Goal: Communication & Community: Answer question/provide support

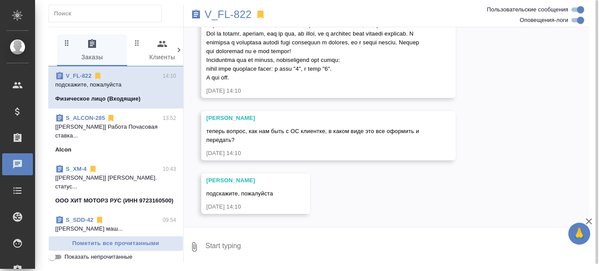
scroll to position [2263, 0]
click at [223, 14] on p "V_FL-822" at bounding box center [228, 14] width 47 height 9
click at [255, 247] on textarea at bounding box center [397, 247] width 385 height 30
type textarea "привет! смотрю"
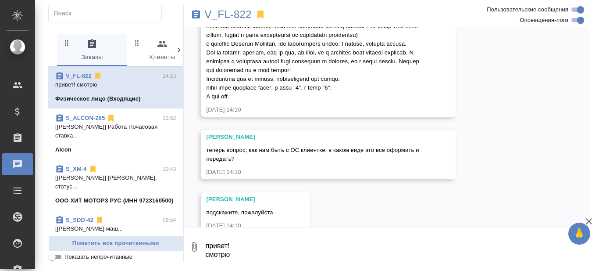
scroll to position [2314, 0]
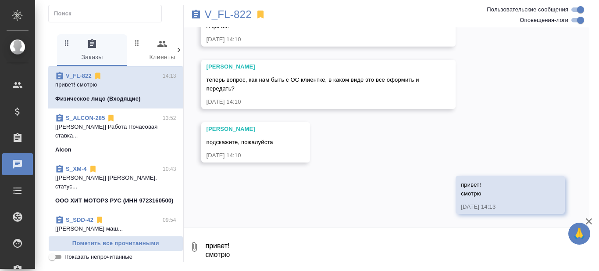
click at [269, 249] on textarea "привет! смотрю" at bounding box center [397, 247] width 385 height 30
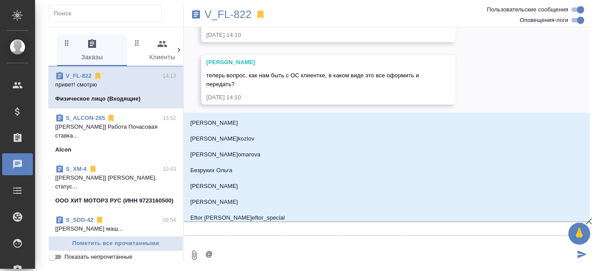
type textarea "@Т"
type input "Т"
type textarea "@Та"
type input "Та"
type textarea "@Тар"
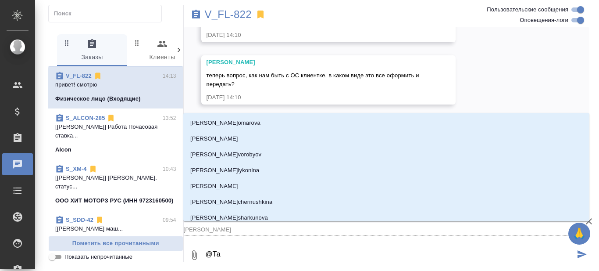
type input "Тар"
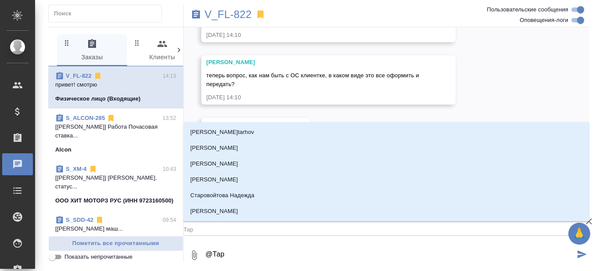
type textarea "@Тара"
type input "Тара"
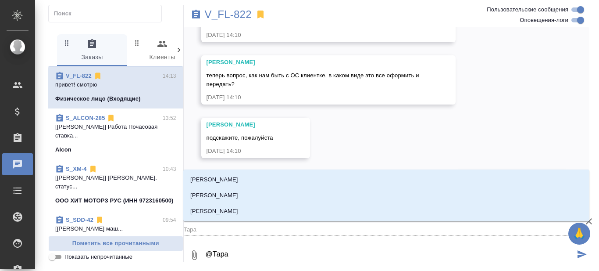
type textarea "@Тараб"
type input "Тараб"
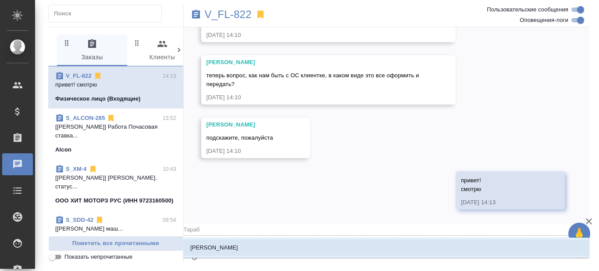
click at [269, 249] on li "Тарабановская Анастасия" at bounding box center [386, 248] width 406 height 16
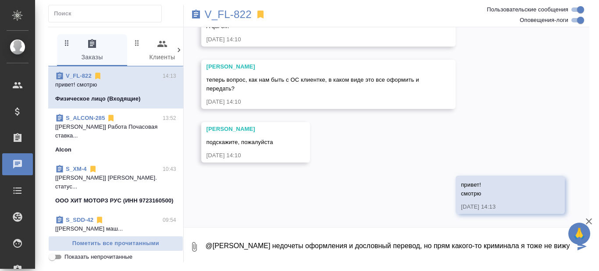
scroll to position [5, 0]
click at [231, 258] on textarea "@Тарабановская Анастасия вижу недочеты оформления и дословный перевод, но прям …" at bounding box center [390, 247] width 371 height 30
click at [301, 261] on textarea "@Тарабановская Анастасия вижу недочеты оформления и дословный перевод, но прям …" at bounding box center [390, 247] width 371 height 30
click at [311, 259] on textarea "@Тарабановская Анастасия вижу недочеты оформления и дословный перевод, но прям …" at bounding box center [390, 247] width 371 height 30
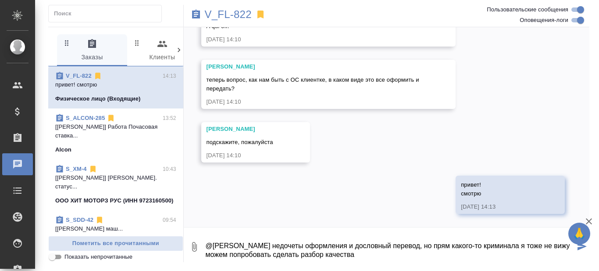
click at [362, 254] on textarea "@Тарабановская Анастасия вижу недочеты оформления и дословный перевод, но прям …" at bounding box center [390, 247] width 371 height 30
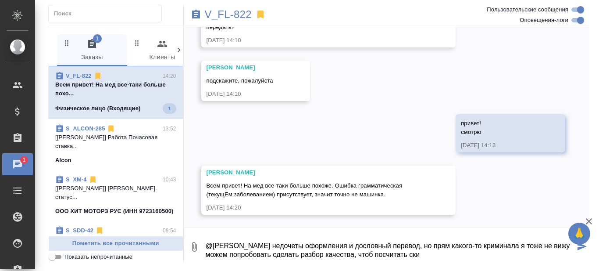
scroll to position [2377, 0]
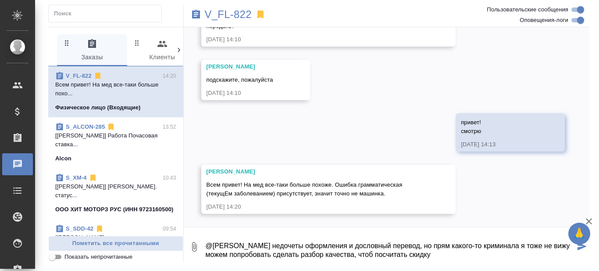
click at [564, 240] on textarea "@Тарабановская Анастасия вижу недочеты оформления и дословный перевод, но прям …" at bounding box center [390, 247] width 371 height 30
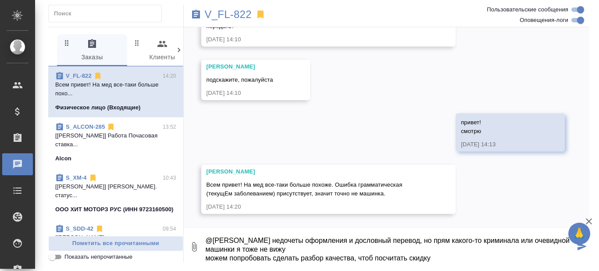
click at [302, 247] on textarea "@Тарабановская Анастасия вижу недочеты оформления и дословный перевод, но прям …" at bounding box center [390, 247] width 371 height 30
click at [445, 258] on textarea "@Тарабановская Анастасия вижу недочеты оформления и дословный перевод, но прям …" at bounding box center [390, 247] width 371 height 30
type textarea "@Тарабановская Анастасия вижу недочеты оформления и дословный перевод, но прям …"
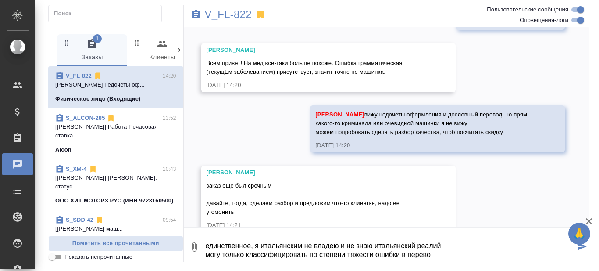
scroll to position [2517, 0]
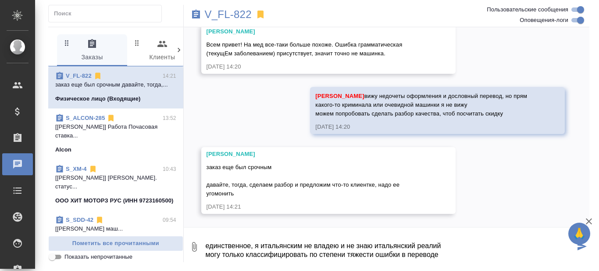
type textarea "единственное, я итальянским не владею и не знаю итальянский реалий могу только …"
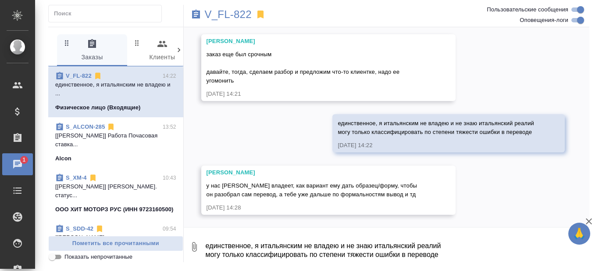
scroll to position [2630, 0]
click at [294, 249] on textarea "единственное, я итальянским не владею и не знаю итальянский реалий могу только …" at bounding box center [397, 247] width 385 height 30
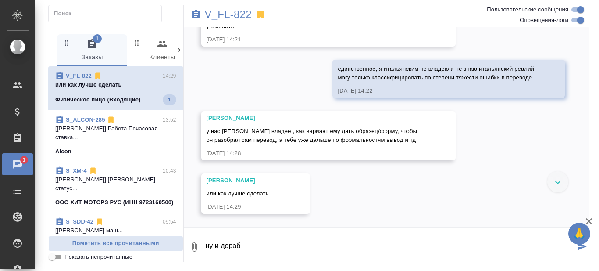
scroll to position [2684, 0]
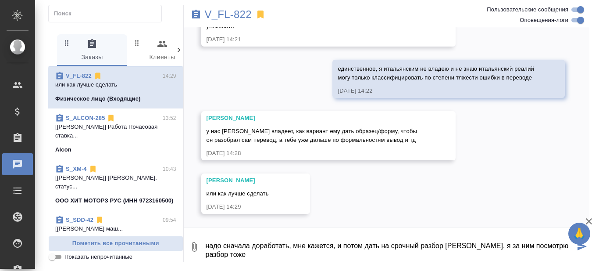
type textarea "надо сначала доработать, мне кажется, и потом дать на срочный разбор Максиму, я…"
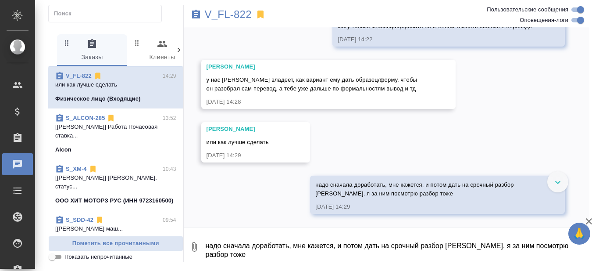
scroll to position [2735, 0]
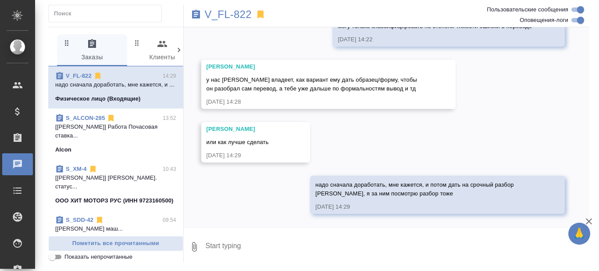
paste textarea "в"
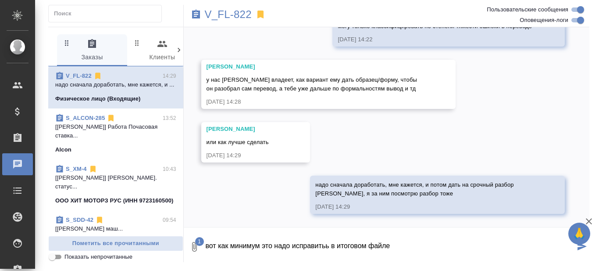
click at [328, 244] on textarea "вот как минимум это надо исправитьь в итоговом файле" at bounding box center [390, 247] width 371 height 30
click at [394, 248] on textarea "вот как минимум это надо исправить в итоговом файле" at bounding box center [390, 247] width 371 height 30
type textarea "вот как минимум это надо исправить в итоговом файле, пусть Максим доработает, е…"
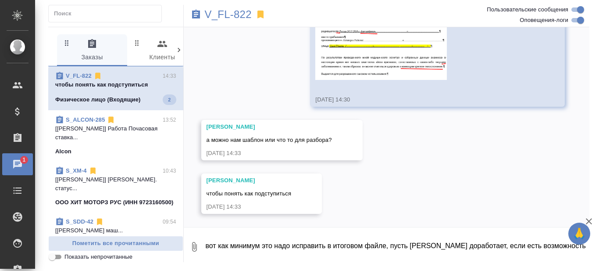
scroll to position [2982, 0]
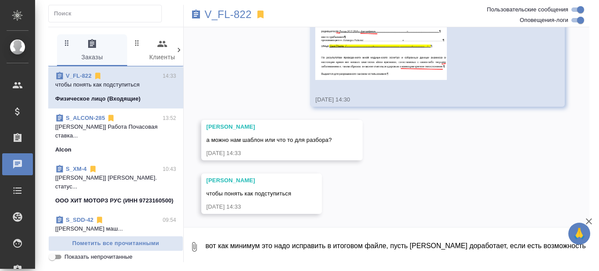
click at [248, 240] on textarea "вот как минимум это надо исправить в итоговом файле, пусть Максим доработает, е…" at bounding box center [397, 247] width 385 height 30
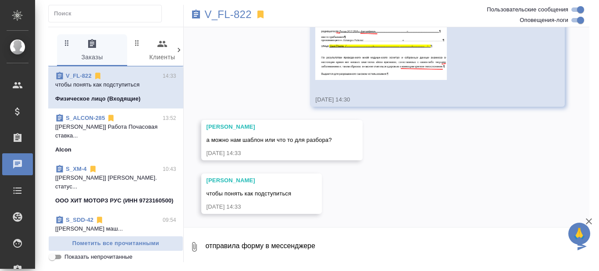
type textarea "отправила форму в мессенджере"
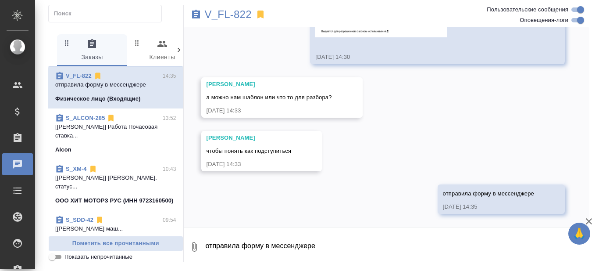
scroll to position [3025, 0]
click at [251, 240] on textarea "отправила форму в мессенджере" at bounding box center [397, 247] width 385 height 30
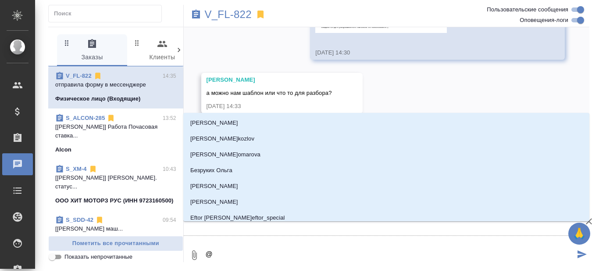
click at [249, 251] on textarea "@" at bounding box center [390, 255] width 371 height 30
type textarea "@Т"
type input "Т"
type textarea "@Та"
type input "Та"
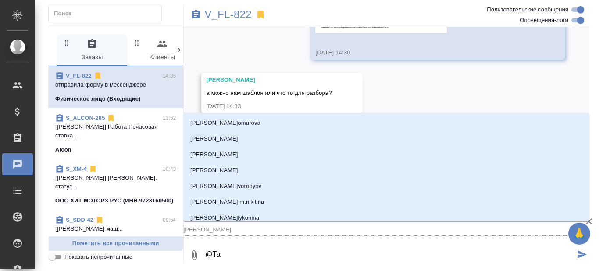
type textarea "@Тар"
type input "Тар"
type textarea "@Тара"
type input "Тара"
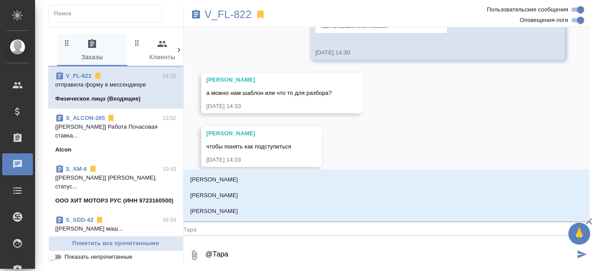
type textarea "@Тараб"
type input "Тараб"
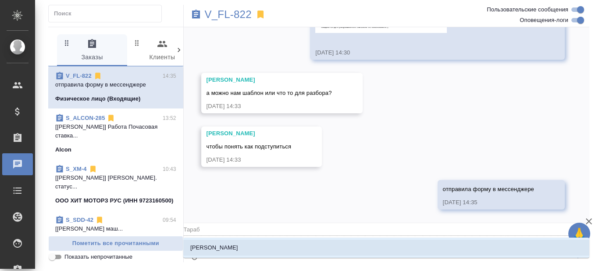
click at [238, 251] on p "[PERSON_NAME]" at bounding box center [214, 247] width 48 height 9
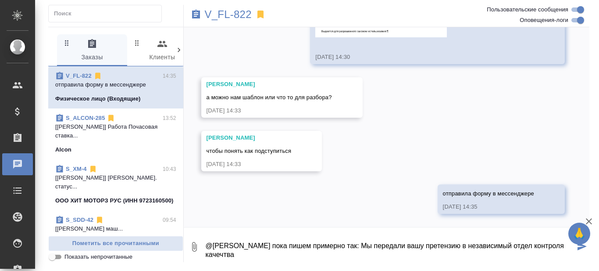
click at [275, 256] on textarea "@Тарабановская Анастасия клиенту пока пишем примерно так: Мы передали вашу прет…" at bounding box center [390, 247] width 371 height 30
click at [530, 246] on textarea "@Тарабановская Анастасия клиенту пока пишем примерно так: Мы передали вашу прет…" at bounding box center [390, 247] width 371 height 30
click at [452, 259] on textarea "@Тарабановская Анастасия клиенту пока пишем примерно так: Мы передали вашу прет…" at bounding box center [390, 247] width 371 height 30
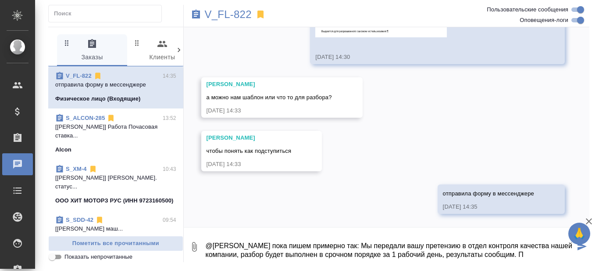
scroll to position [5, 0]
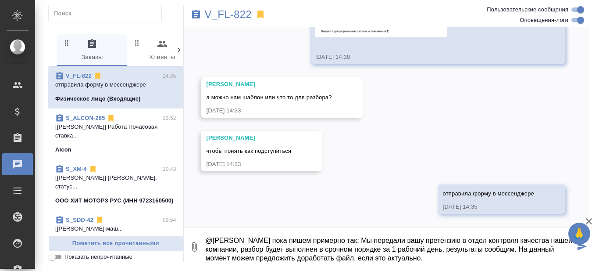
click at [538, 247] on textarea "@Тарабановская Анастасия клиенту пока пишем примерно так: Мы передали вашу прет…" at bounding box center [390, 247] width 371 height 30
click at [536, 259] on textarea "@Тарабановская Анастасия клиенту пока пишем примерно так: Мы передали вашу прет…" at bounding box center [390, 247] width 371 height 30
click at [567, 251] on textarea "@Тарабановская Анастасия клиенту пока пишем примерно так: Мы передали вашу прет…" at bounding box center [390, 247] width 371 height 30
click at [542, 258] on textarea "@Тарабановская Анастасия клиенту пока пишем примерно так: Мы передали вашу прет…" at bounding box center [390, 247] width 371 height 30
click at [565, 258] on textarea "@Тарабановская Анастасия клиенту пока пишем примерно так: Мы передали вашу прет…" at bounding box center [390, 247] width 371 height 30
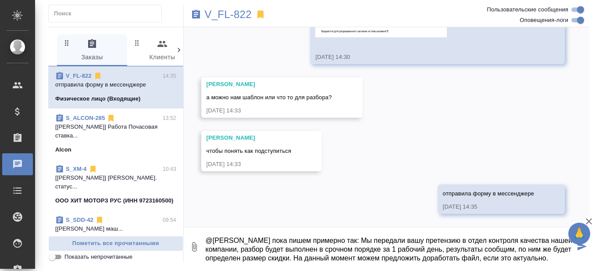
scroll to position [14, 0]
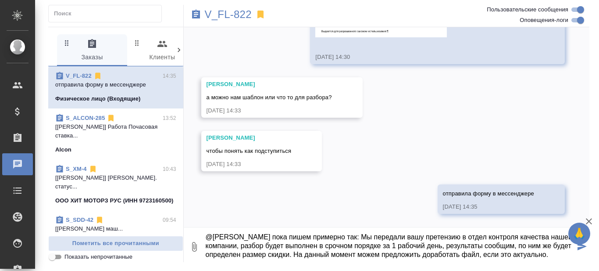
click at [436, 242] on textarea "@Тарабановская Анастасия клиенту пока пишем примерно так: Мы передали вашу прет…" at bounding box center [390, 247] width 371 height 30
click at [412, 235] on textarea "@Тарабановская Анастасия клиенту пока пишем примерно так: Мы передали вашу прет…" at bounding box center [390, 247] width 371 height 30
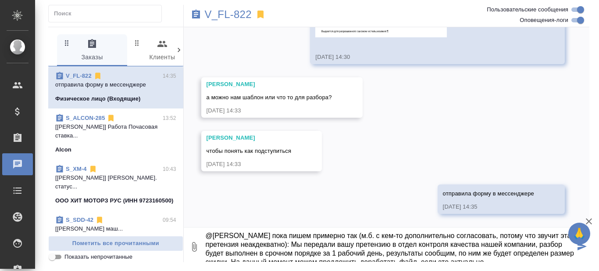
click at [366, 243] on textarea "@Тарабановская Анастасия клиенту пока пишем примерно так (м.б. с кем-то дополни…" at bounding box center [390, 247] width 371 height 30
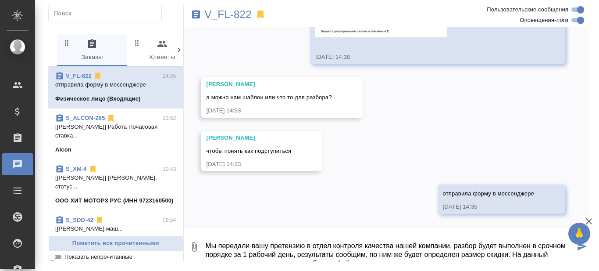
scroll to position [35, 0]
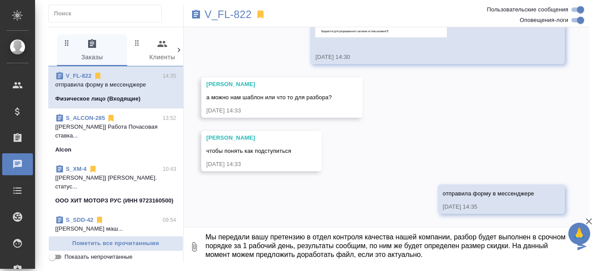
type textarea "@Тарабановская Анастасия клиенту пока пишем примерно так (м.б. с кем-то дополни…"
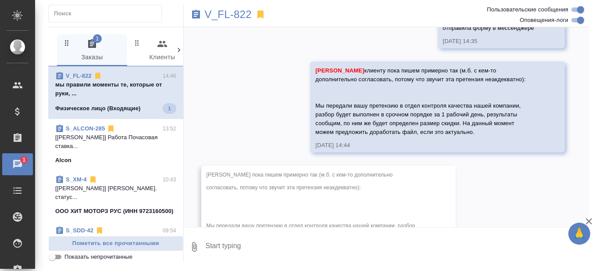
scroll to position [3298, 0]
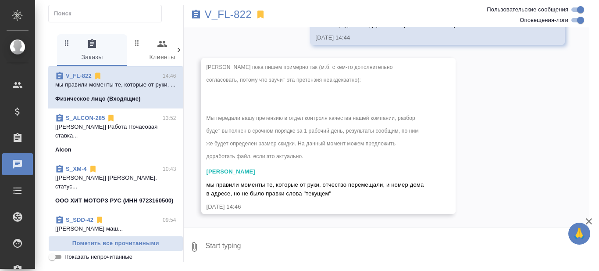
click at [264, 246] on textarea at bounding box center [397, 247] width 385 height 30
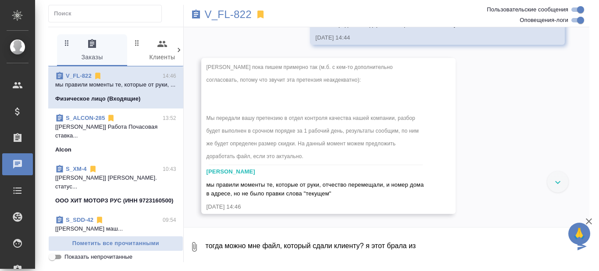
scroll to position [3078, 0]
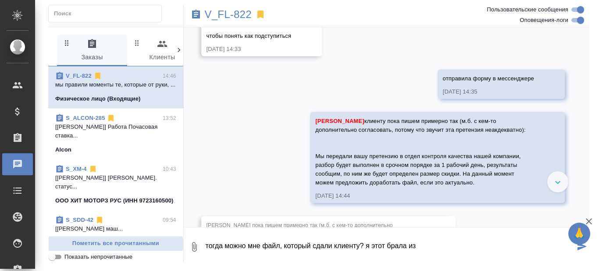
type textarea "тогда можно мне файл, который сдали клиенту? я этот брала из"
drag, startPoint x: 425, startPoint y: 247, endPoint x: 193, endPoint y: 258, distance: 232.4
click at [193, 258] on div "0 тогда можно мне файл, который сдали клиенту? я этот брала из" at bounding box center [387, 247] width 406 height 30
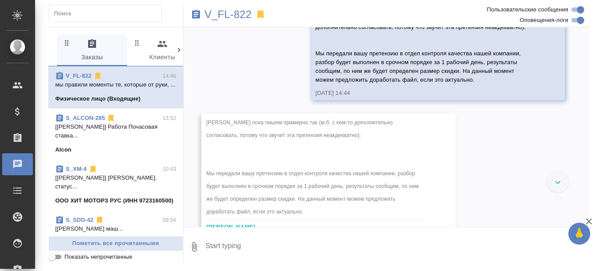
scroll to position [3298, 0]
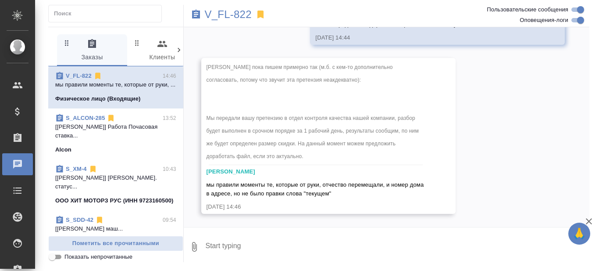
click at [269, 236] on textarea at bounding box center [397, 247] width 385 height 30
type textarea "тогда только разбор предлагаем"
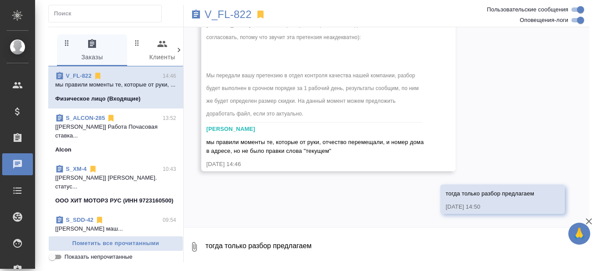
scroll to position [3340, 0]
click at [233, 18] on p "V_FL-822" at bounding box center [228, 14] width 47 height 9
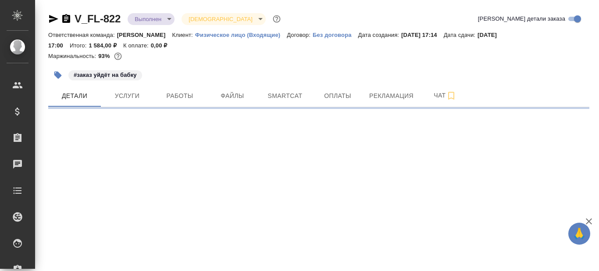
select select "RU"
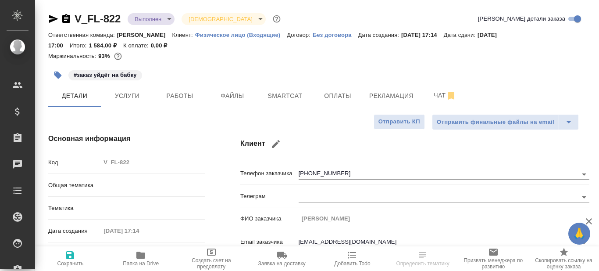
type textarea "x"
type input "[PERSON_NAME]"
type input "Шаблонные документы"
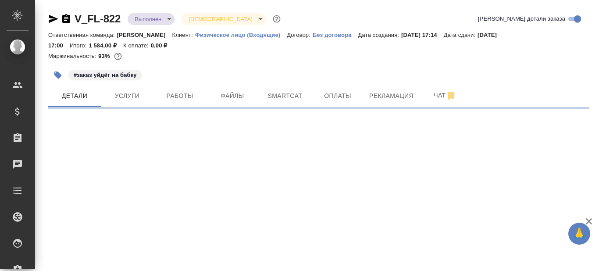
select select "RU"
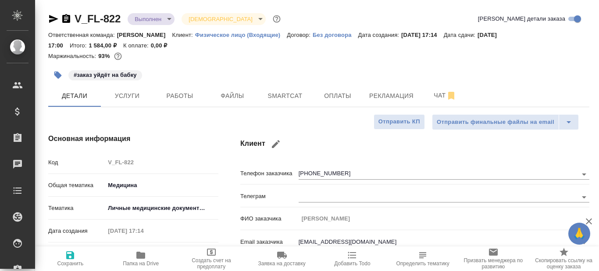
type textarea "x"
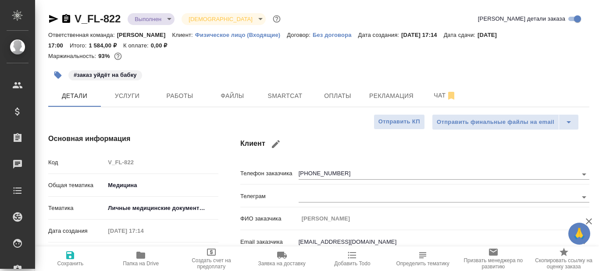
type textarea "x"
click at [379, 97] on span "Рекламация" at bounding box center [391, 95] width 44 height 11
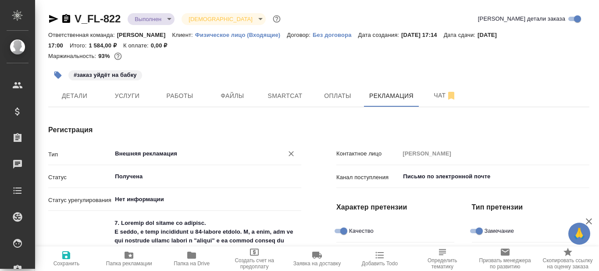
type textarea "x"
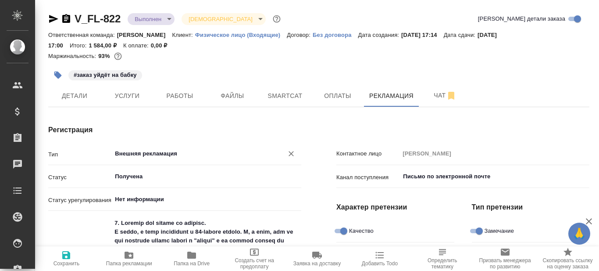
type textarea "x"
click at [192, 100] on span "Работы" at bounding box center [180, 95] width 42 height 11
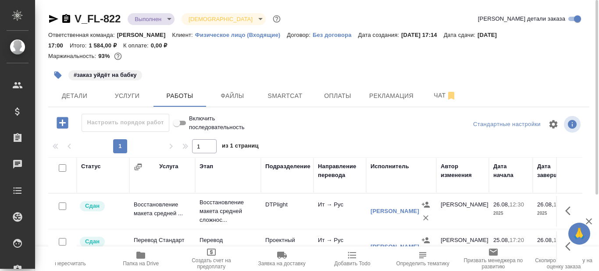
click at [140, 256] on icon "button" at bounding box center [140, 254] width 9 height 7
click at [386, 91] on span "Рекламация" at bounding box center [391, 95] width 44 height 11
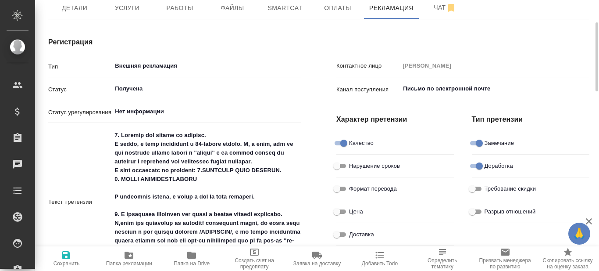
type textarea "x"
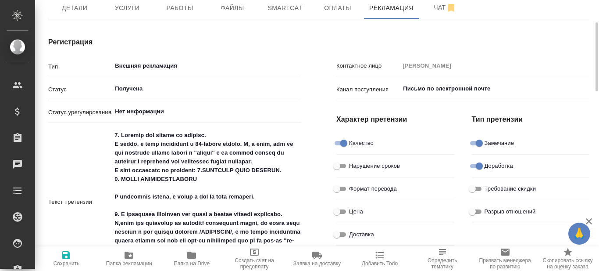
type textarea "x"
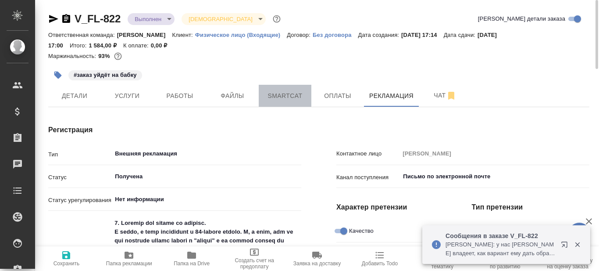
click at [287, 97] on span "Smartcat" at bounding box center [285, 95] width 42 height 11
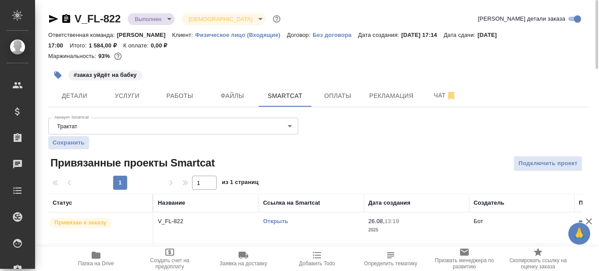
click at [274, 221] on link "Открыть" at bounding box center [275, 221] width 25 height 7
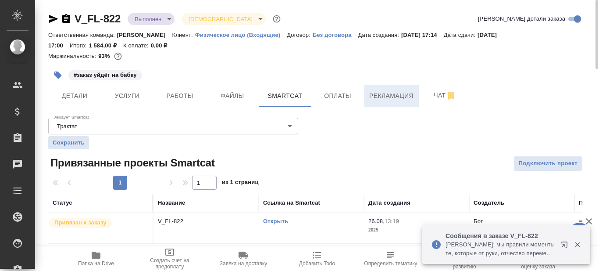
click at [382, 95] on span "Рекламация" at bounding box center [391, 95] width 44 height 11
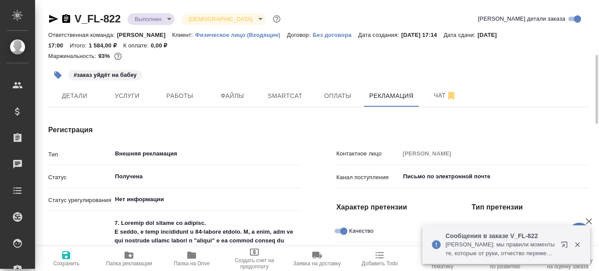
type textarea "x"
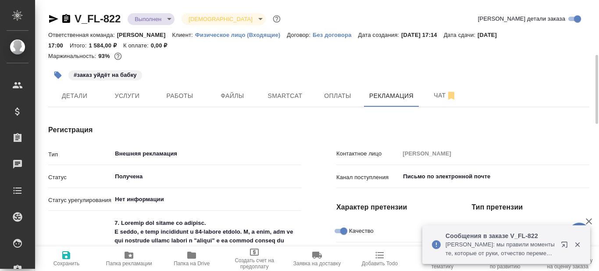
type textarea "x"
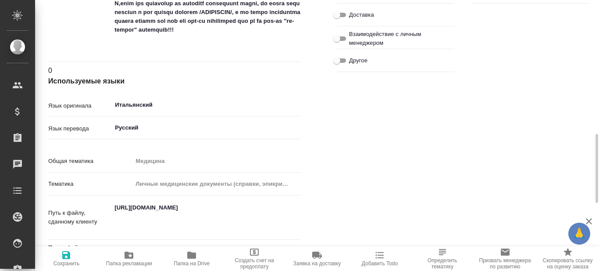
scroll to position [351, 0]
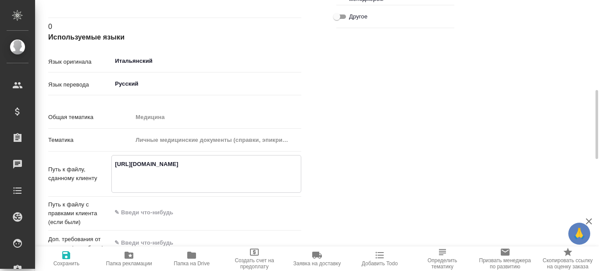
drag, startPoint x: 116, startPoint y: 161, endPoint x: 151, endPoint y: 185, distance: 42.1
click at [151, 185] on textarea "https://drive.awatera.com/apps/files/files/10196297?dir=/Shares/FL_V/Orders/V_F…" at bounding box center [206, 173] width 189 height 32
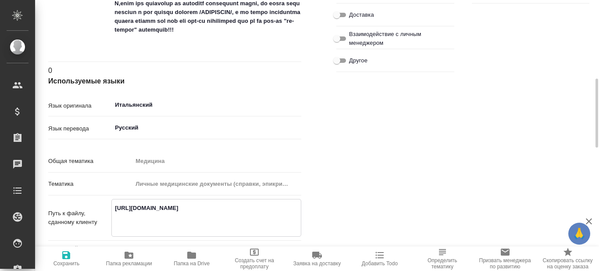
scroll to position [395, 0]
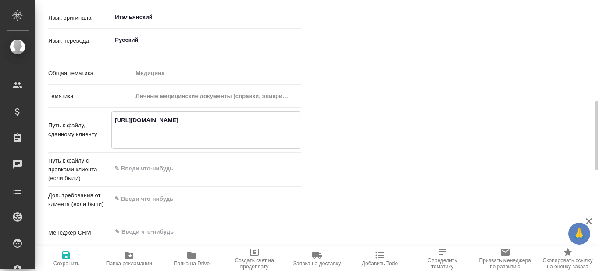
drag, startPoint x: 115, startPoint y: 122, endPoint x: 141, endPoint y: 135, distance: 29.2
click at [141, 135] on textarea "https://drive.awatera.com/apps/files/files/10196297?dir=/Shares/FL_V/Orders/V_F…" at bounding box center [206, 129] width 189 height 32
type textarea "x"
click at [193, 258] on icon "button" at bounding box center [191, 254] width 9 height 7
click at [194, 262] on span "Папка на Drive" at bounding box center [192, 263] width 36 height 6
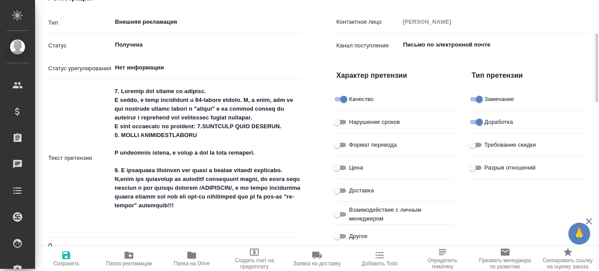
scroll to position [0, 0]
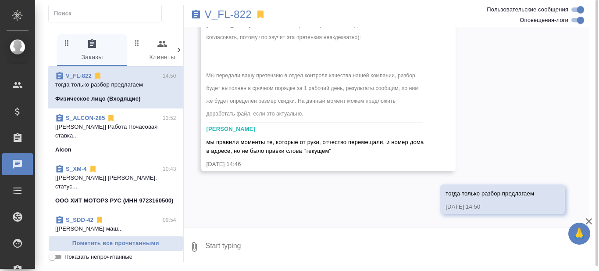
scroll to position [3340, 0]
click at [218, 13] on p "V_FL-822" at bounding box center [228, 14] width 47 height 9
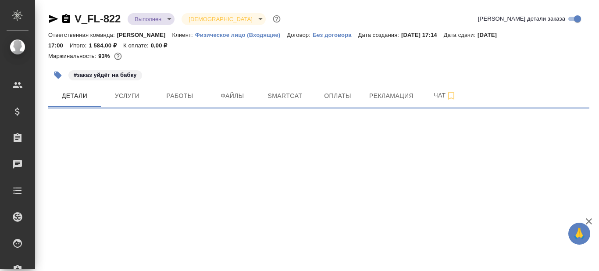
select select "RU"
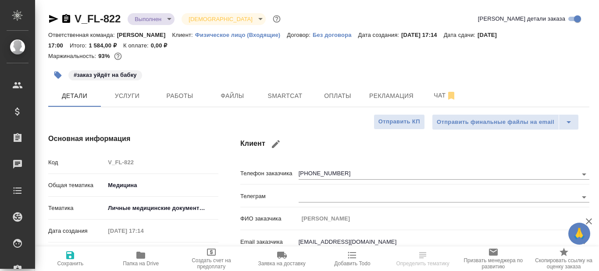
type textarea "x"
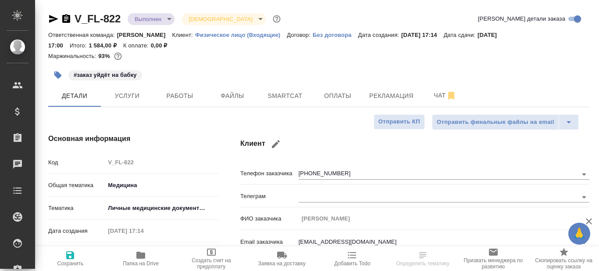
type textarea "x"
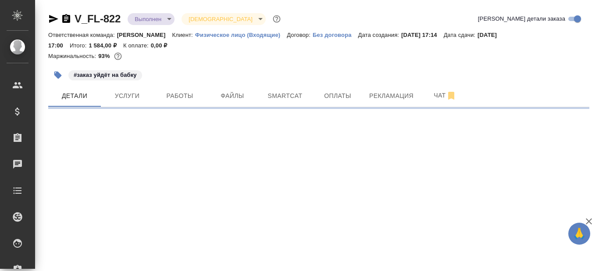
select select "RU"
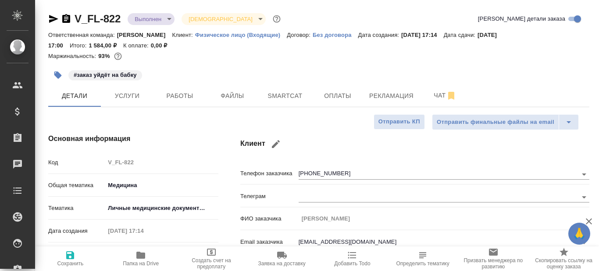
type textarea "x"
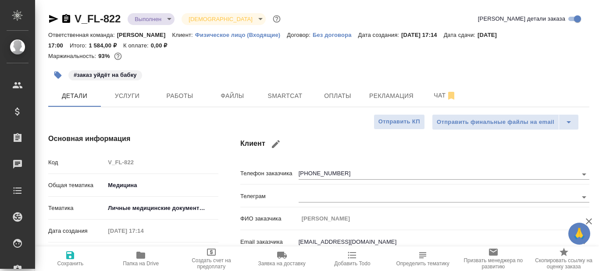
type textarea "x"
drag, startPoint x: 123, startPoint y: 17, endPoint x: 78, endPoint y: 22, distance: 45.5
click at [78, 22] on div "V_FL-822 Выполнен completed Святая троица holyTrinity" at bounding box center [165, 19] width 234 height 14
copy link "V_FL-822"
type textarea "x"
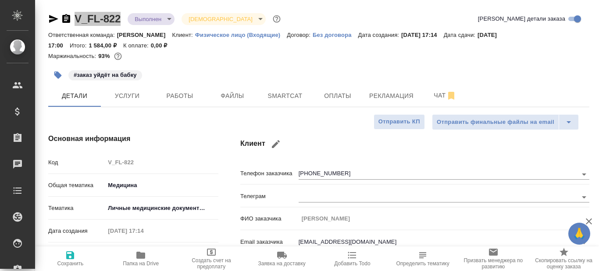
type textarea "x"
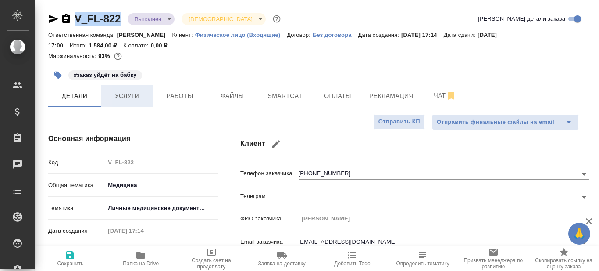
click at [137, 97] on span "Услуги" at bounding box center [127, 95] width 42 height 11
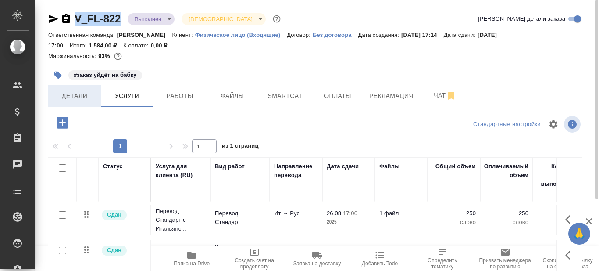
click at [78, 94] on span "Детали" at bounding box center [75, 95] width 42 height 11
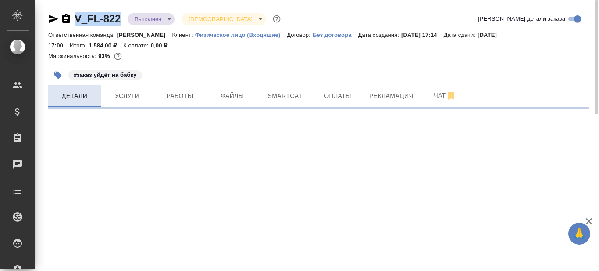
select select "RU"
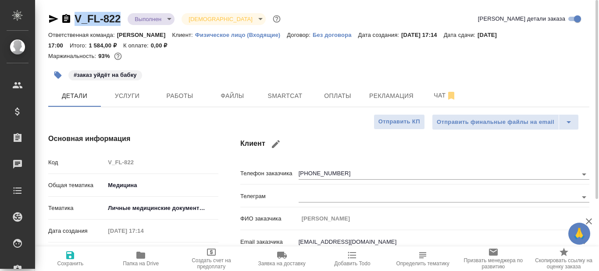
type textarea "x"
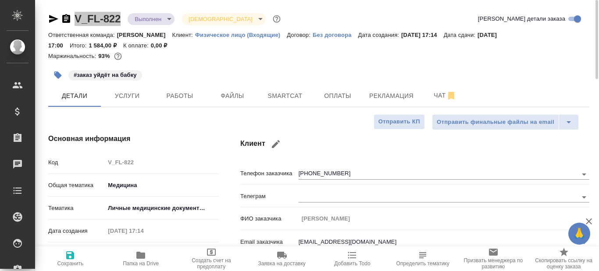
type textarea "x"
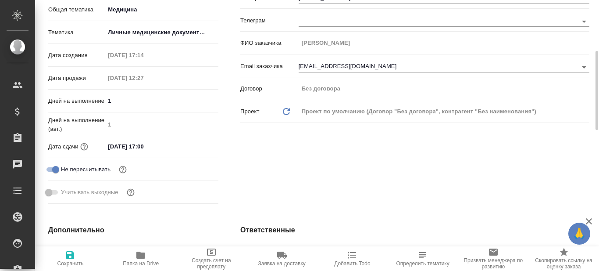
scroll to position [307, 0]
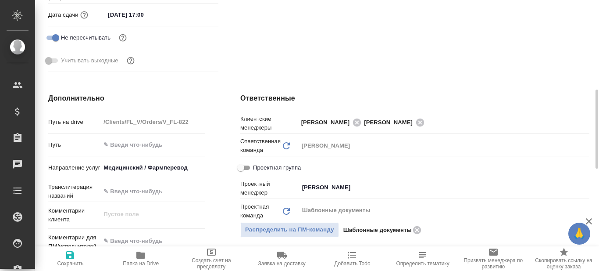
type textarea "x"
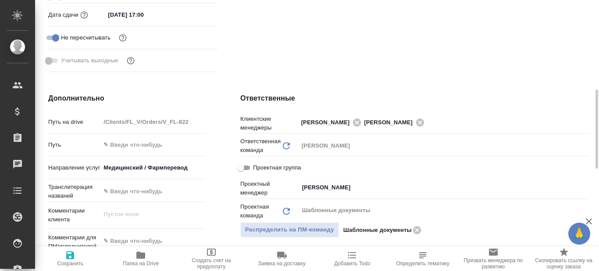
type textarea "x"
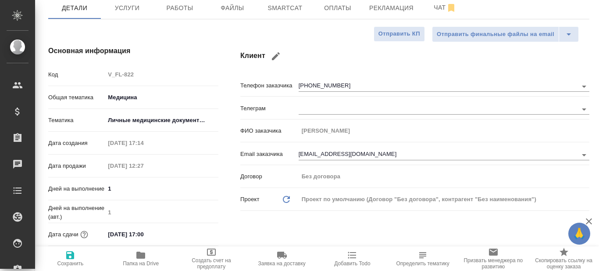
scroll to position [0, 0]
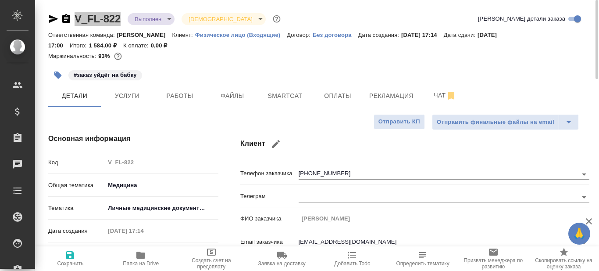
type textarea "x"
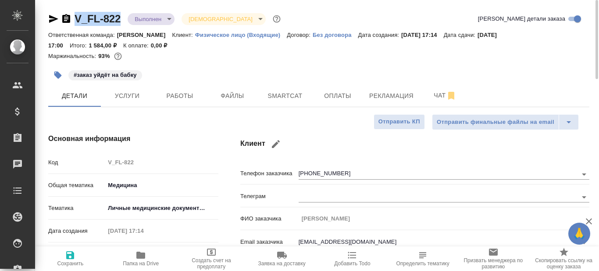
type textarea "x"
click at [299, 93] on span "Smartcat" at bounding box center [285, 95] width 42 height 11
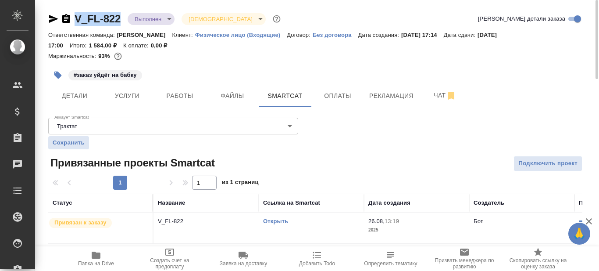
scroll to position [2, 0]
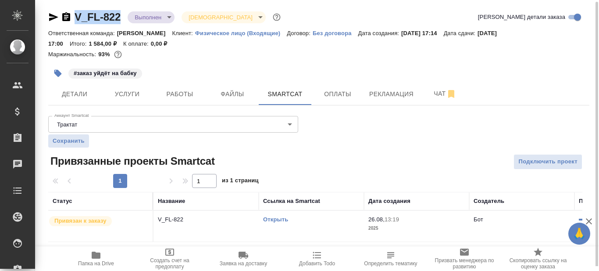
click at [278, 220] on link "Открыть" at bounding box center [275, 219] width 25 height 7
click at [194, 95] on span "Работы" at bounding box center [180, 94] width 42 height 11
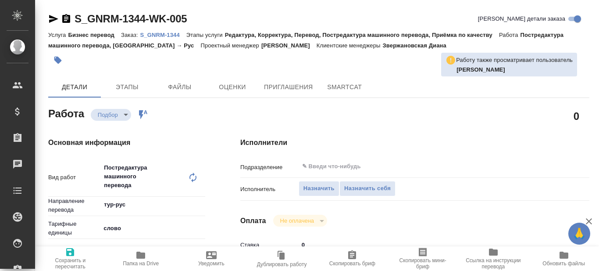
type textarea "x"
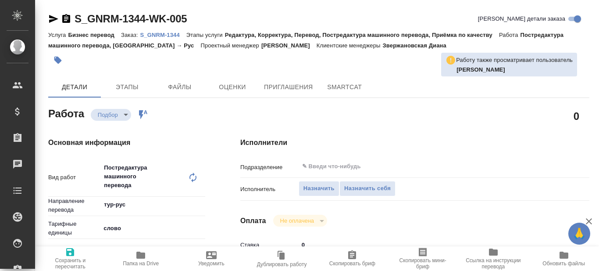
type textarea "x"
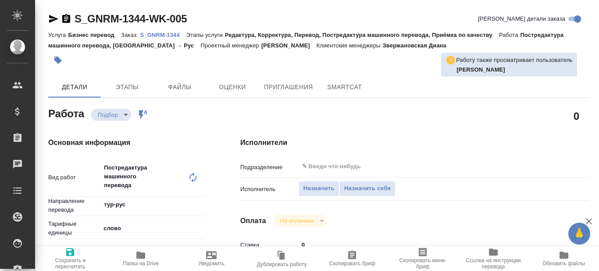
type textarea "x"
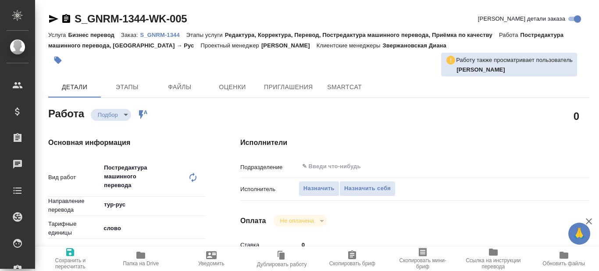
type textarea "x"
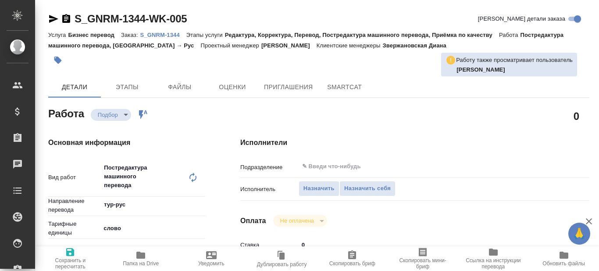
click at [141, 258] on icon "button" at bounding box center [140, 254] width 9 height 7
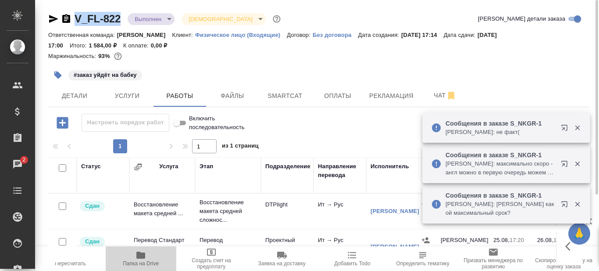
click at [143, 258] on icon "button" at bounding box center [140, 254] width 9 height 7
